Goal: Task Accomplishment & Management: Manage account settings

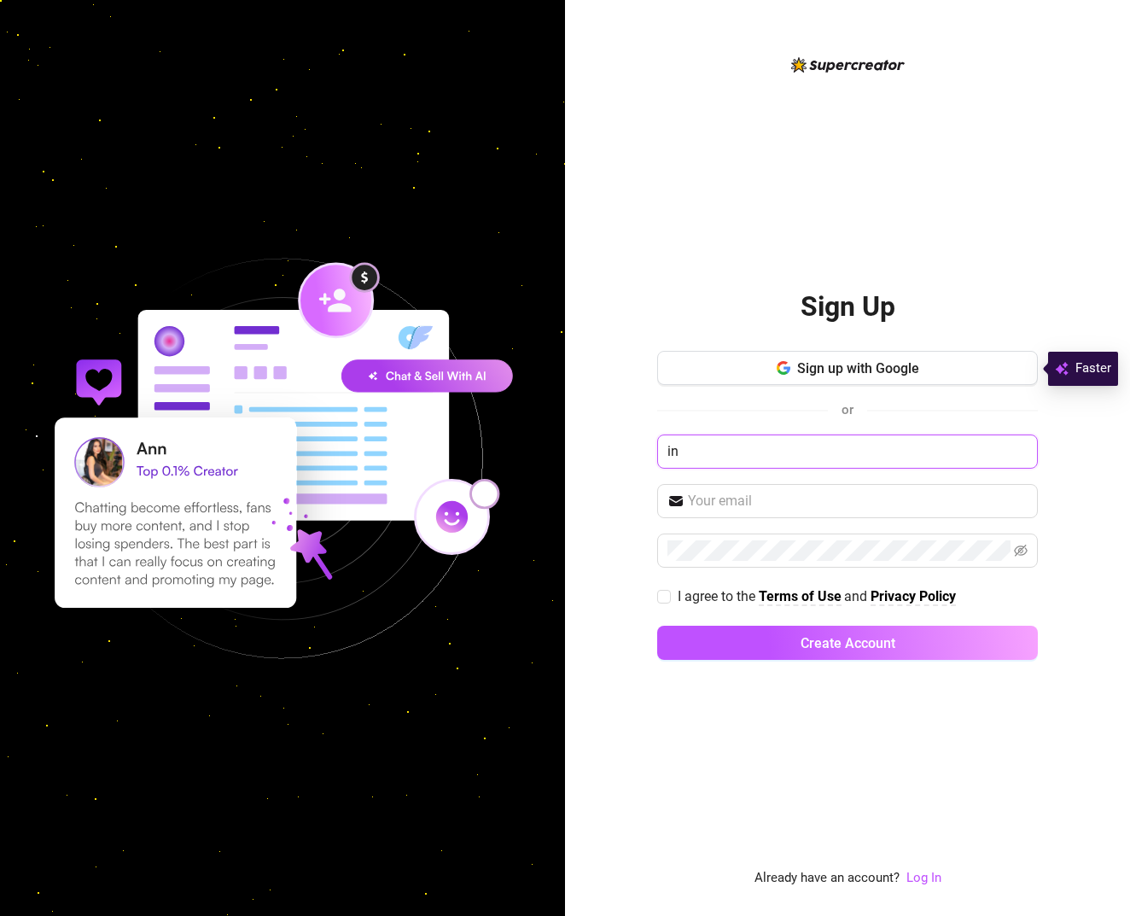
type input "i"
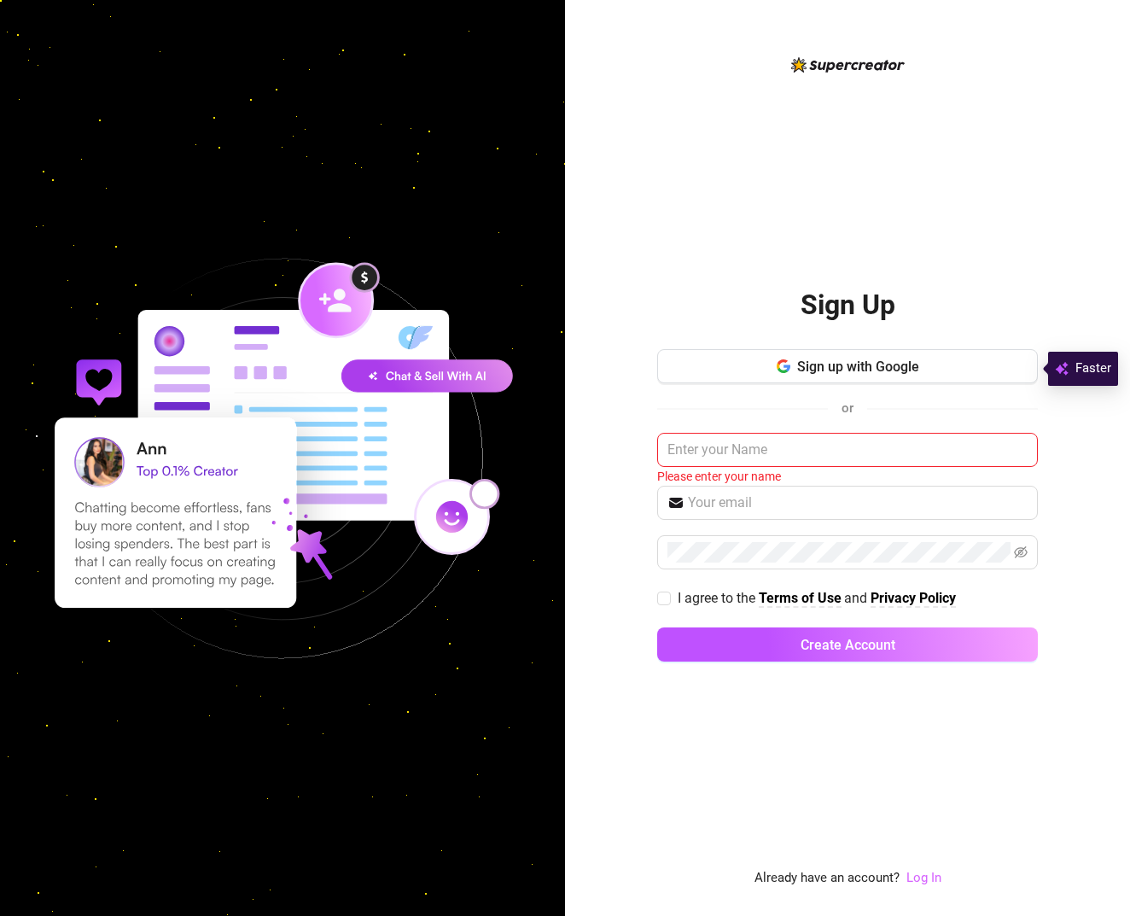
click at [918, 882] on link "Log In" at bounding box center [924, 877] width 35 height 15
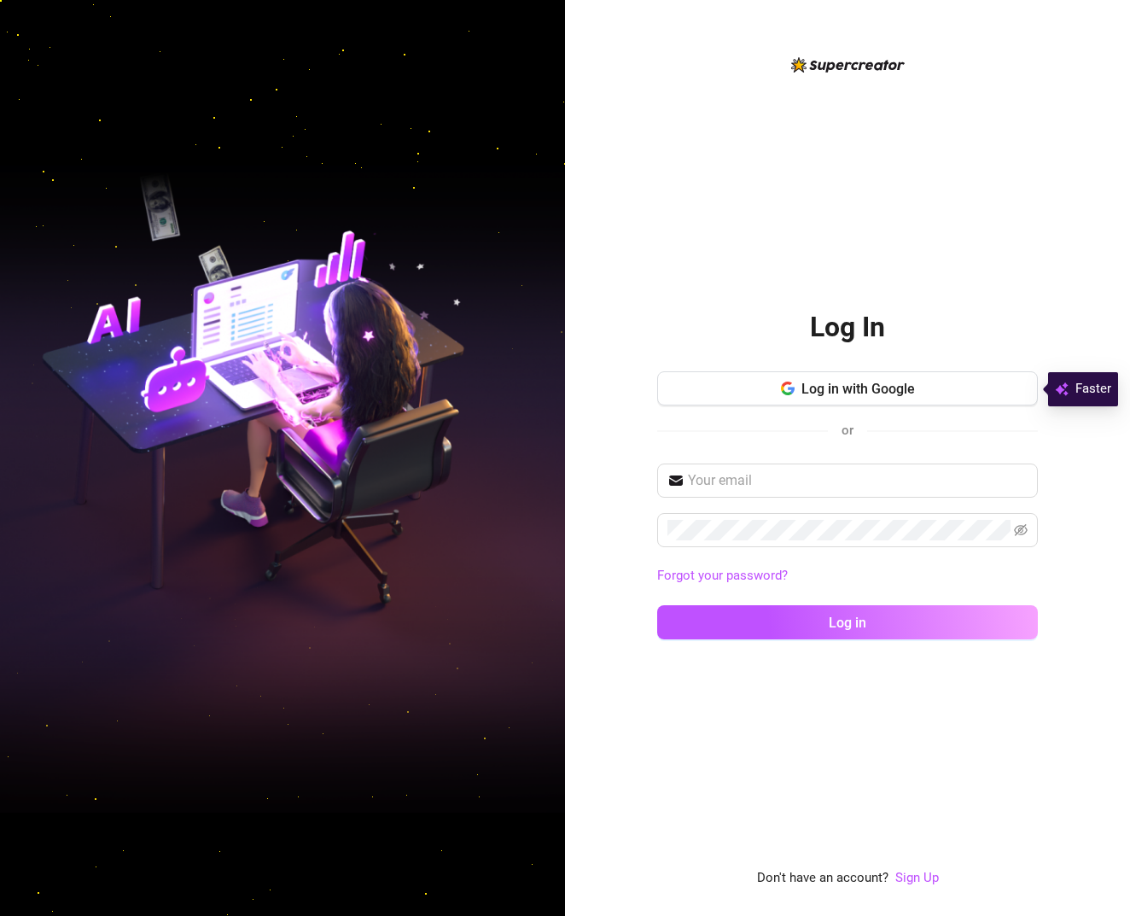
click at [762, 511] on div "Forgot your password? Log in" at bounding box center [847, 559] width 381 height 191
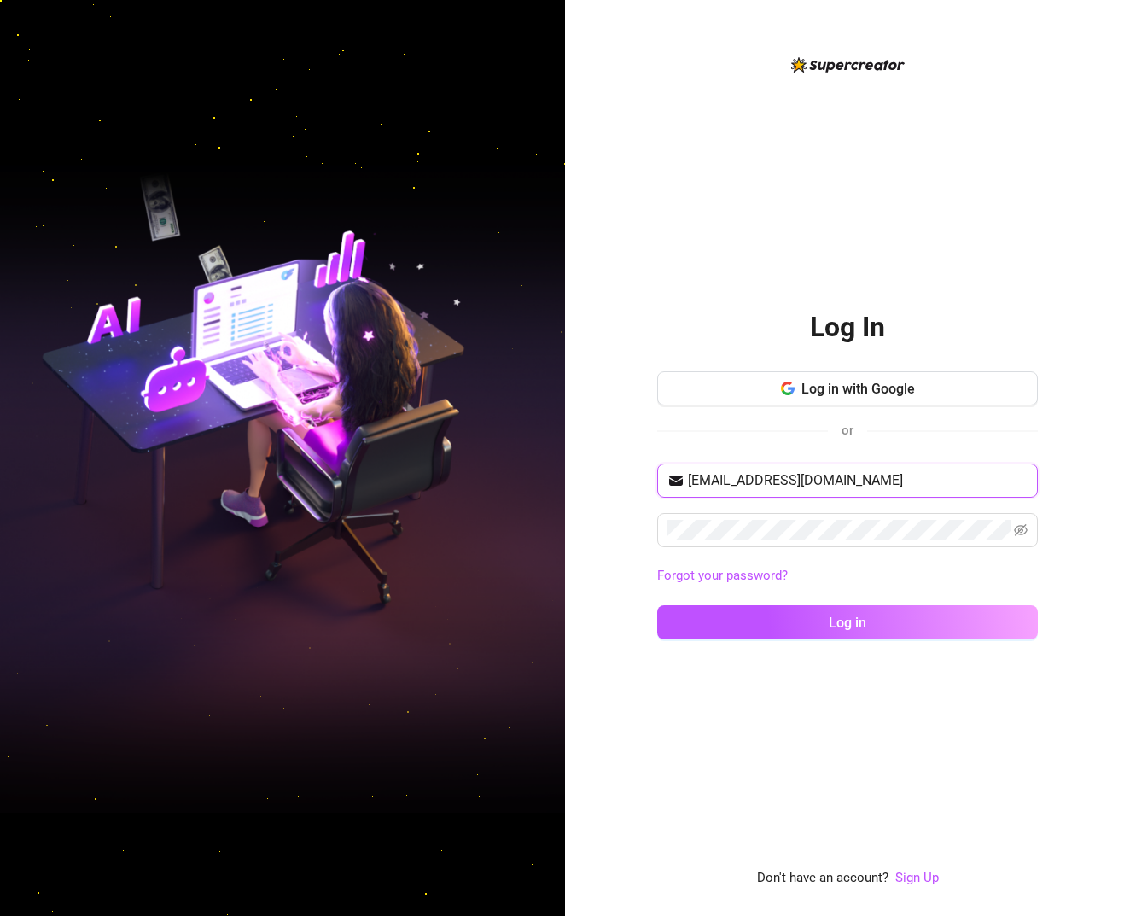
type input "infloww@paroagency.com"
click at [1022, 537] on span at bounding box center [1021, 530] width 14 height 20
click at [1022, 540] on span at bounding box center [1021, 530] width 14 height 20
click at [1024, 535] on icon "eye-invisible" at bounding box center [1021, 530] width 14 height 14
click at [742, 677] on div "Log In Log in with Google or infloww@paroagency.com Forgot your password? Log i…" at bounding box center [847, 472] width 381 height 834
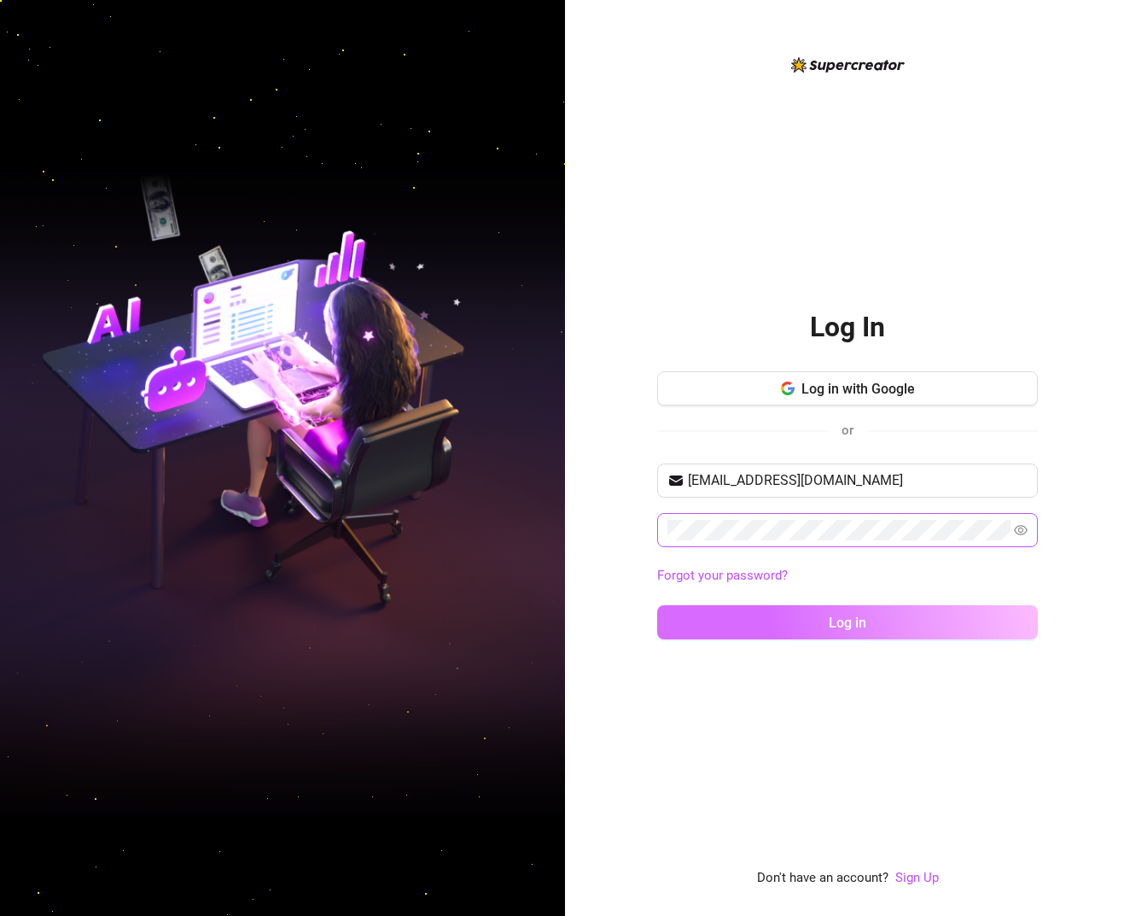
click at [771, 616] on button "Log in" at bounding box center [847, 622] width 381 height 34
